Goal: Information Seeking & Learning: Learn about a topic

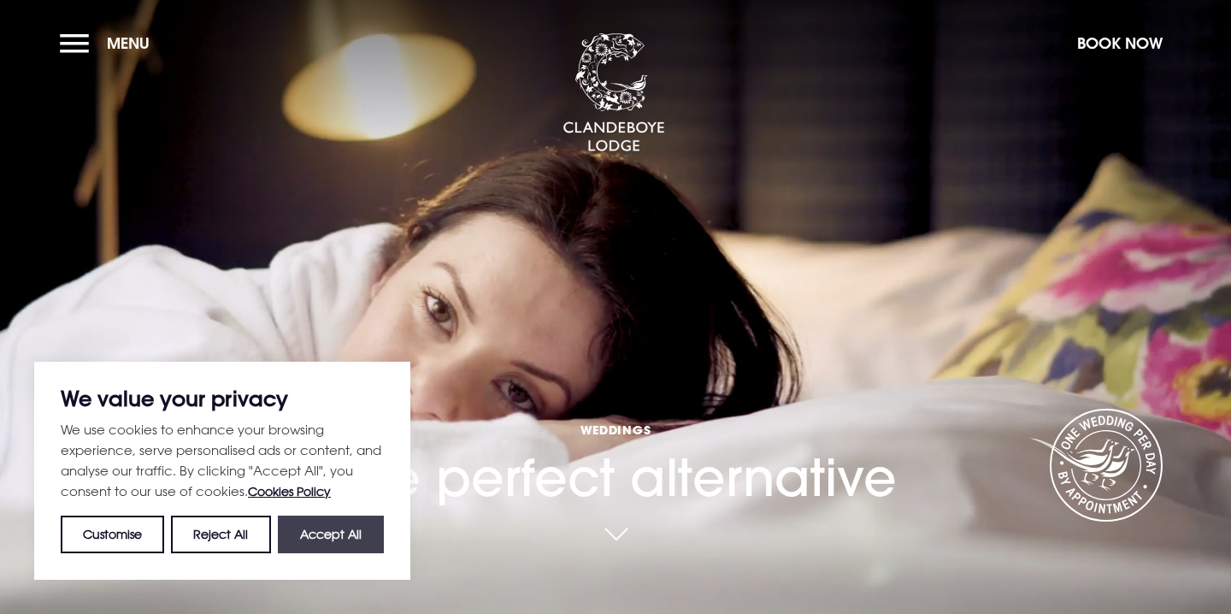
click at [342, 541] on button "Accept All" at bounding box center [331, 535] width 106 height 38
checkbox input "true"
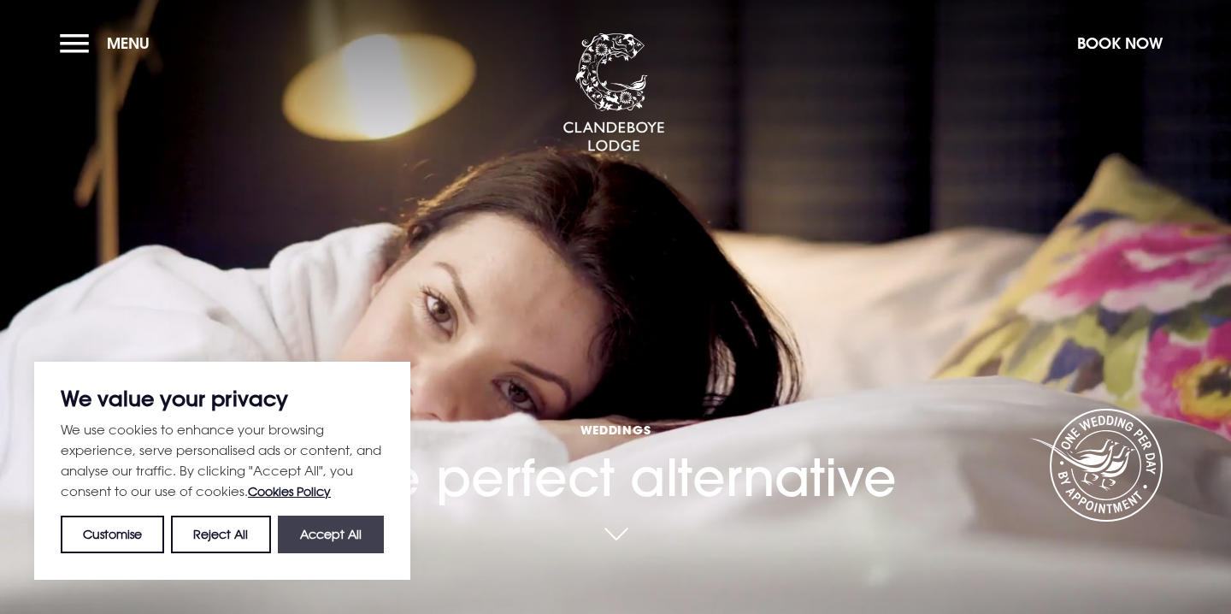
checkbox input "true"
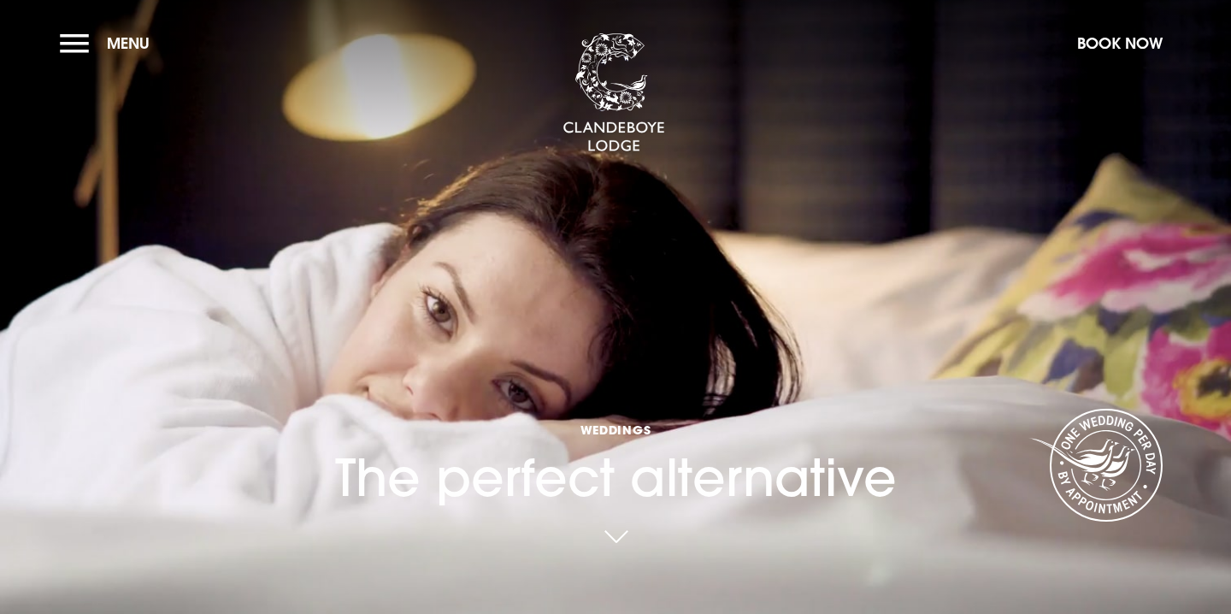
click at [619, 537] on link at bounding box center [615, 538] width 39 height 38
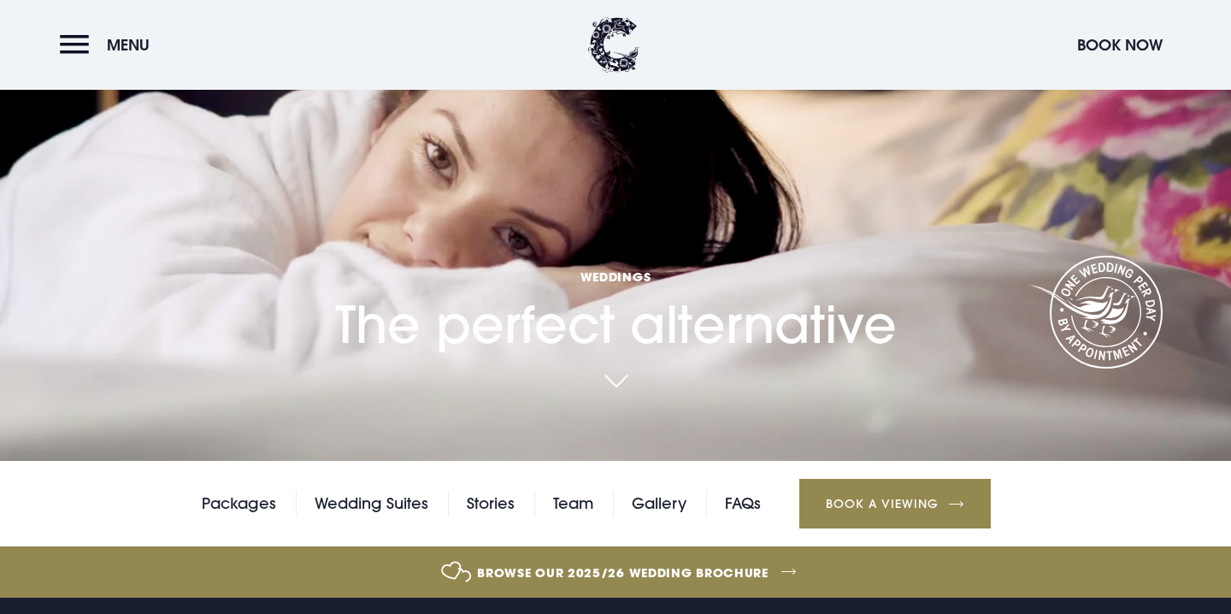
scroll to position [224, 0]
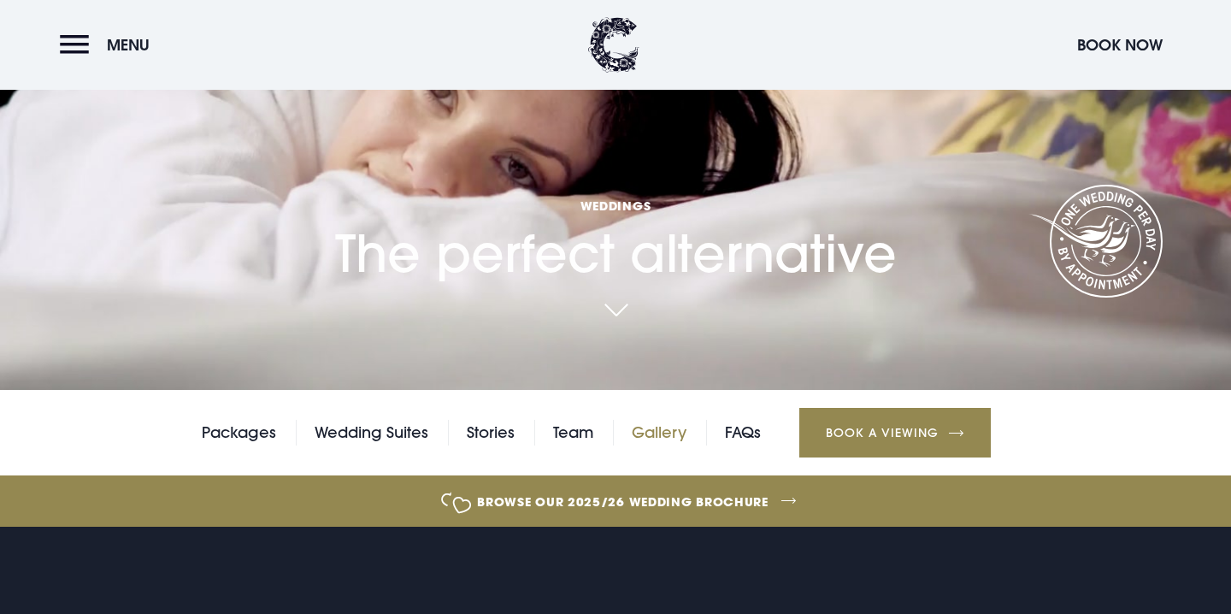
click at [640, 431] on link "Gallery" at bounding box center [659, 433] width 55 height 26
